Goal: Navigation & Orientation: Find specific page/section

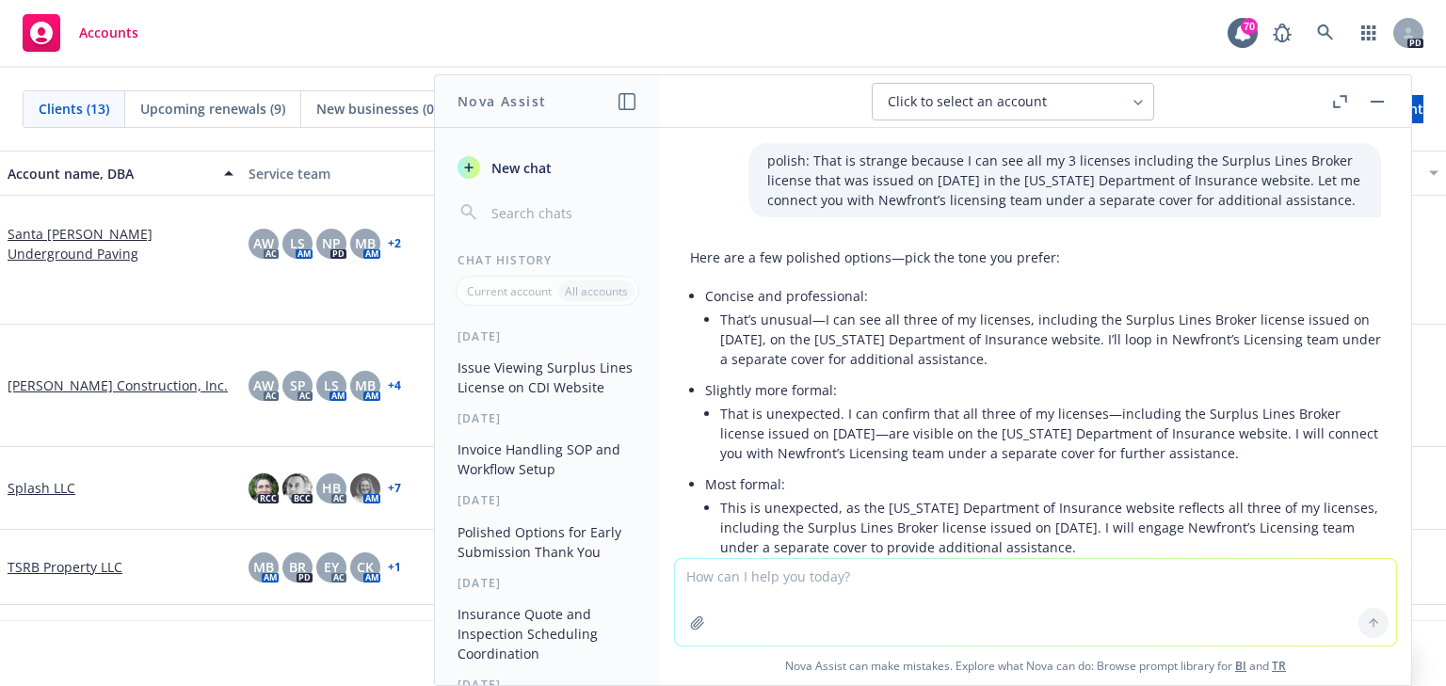
scroll to position [6371, 0]
